Goal: Task Accomplishment & Management: Manage account settings

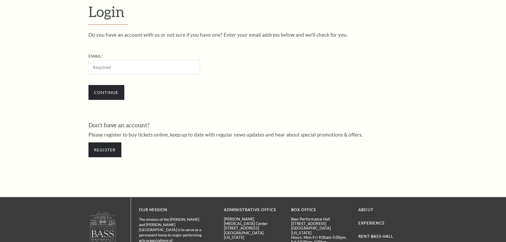
scroll to position [178, 0]
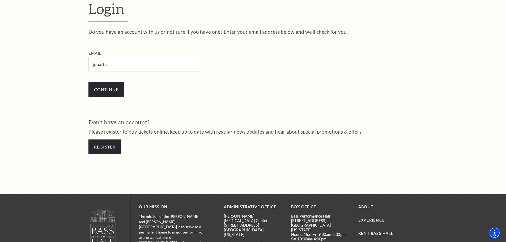
type input "[EMAIL_ADDRESS][DOMAIN_NAME]"
click at [110, 86] on input "Continue" at bounding box center [106, 89] width 36 height 15
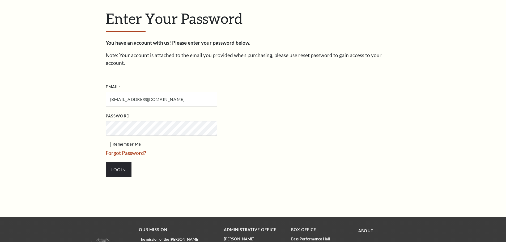
scroll to position [183, 0]
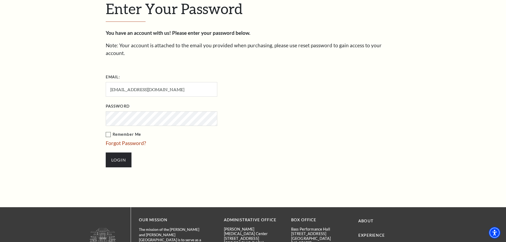
click at [106, 152] on input "Login" at bounding box center [119, 159] width 26 height 15
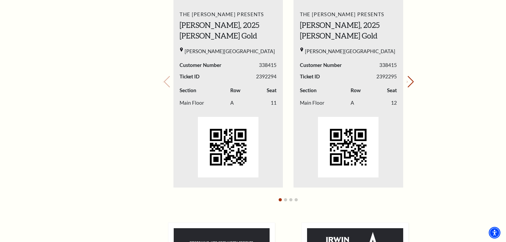
scroll to position [239, 0]
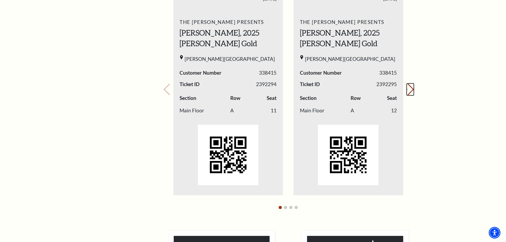
click at [408, 90] on icon "Next slide" at bounding box center [407, 89] width 1 height 2
click at [169, 91] on button "Previous slide." at bounding box center [166, 90] width 7 height 12
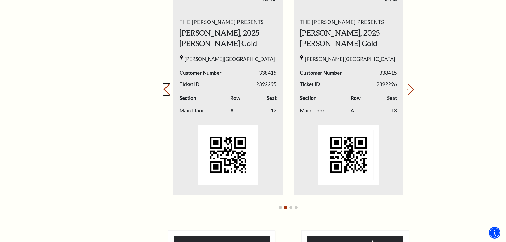
click at [169, 91] on button "Previous slide." at bounding box center [166, 90] width 7 height 12
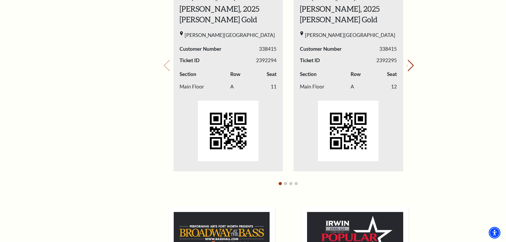
scroll to position [266, 0]
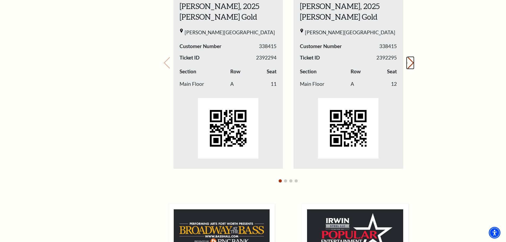
click at [410, 61] on button "Next slide." at bounding box center [410, 63] width 7 height 12
click at [407, 62] on button "Next slide." at bounding box center [410, 63] width 7 height 12
click at [169, 63] on button "Previous slide." at bounding box center [166, 63] width 7 height 12
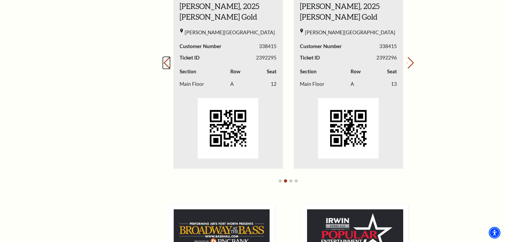
click at [169, 63] on button "Previous slide." at bounding box center [166, 63] width 7 height 12
click at [169, 63] on div "Your next show Previous slide. Next slide." at bounding box center [288, 56] width 251 height 262
